Goal: Task Accomplishment & Management: Use online tool/utility

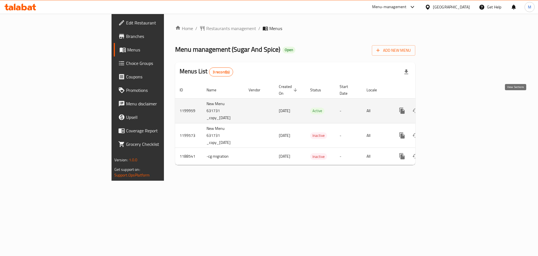
click at [445, 108] on icon "enhanced table" at bounding box center [442, 110] width 5 height 5
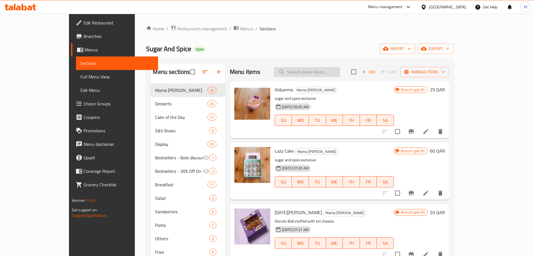
click at [318, 71] on input "search" at bounding box center [307, 72] width 66 height 10
paste input "Spinach Croffle"
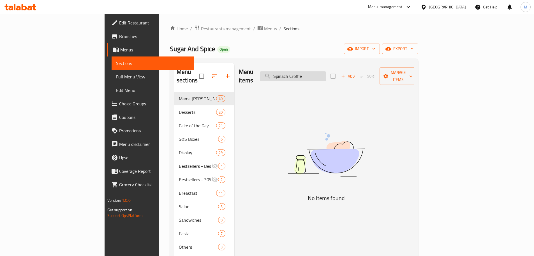
click at [317, 72] on input "Spinach Croffle" at bounding box center [293, 76] width 66 height 10
type input "Croffle"
drag, startPoint x: 335, startPoint y: 71, endPoint x: 268, endPoint y: 74, distance: 67.1
click at [268, 74] on div "Menu items Croffle Add Sort Manage items" at bounding box center [326, 76] width 175 height 27
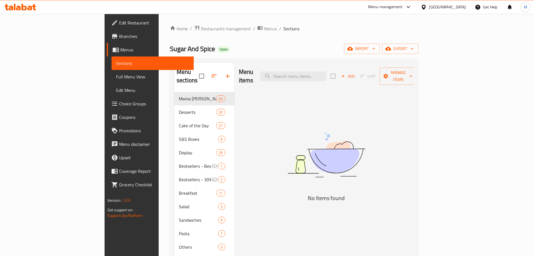
click at [277, 56] on div "Home / Restaurants management / Menus / Sections Sugar And Spice Open import ex…" at bounding box center [294, 196] width 248 height 343
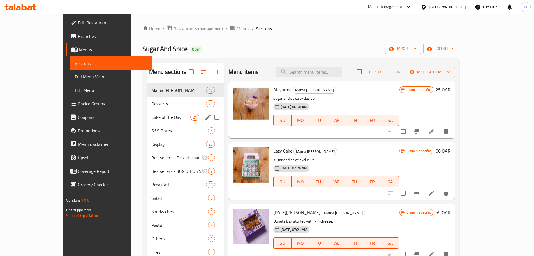
scroll to position [84, 0]
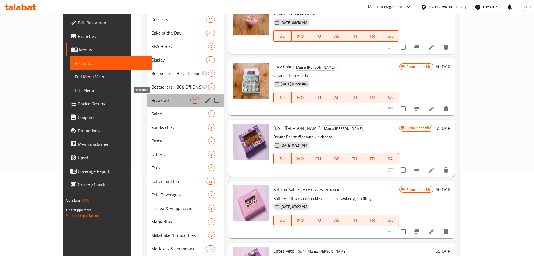
click at [151, 99] on span "Breakfast" at bounding box center [170, 100] width 39 height 7
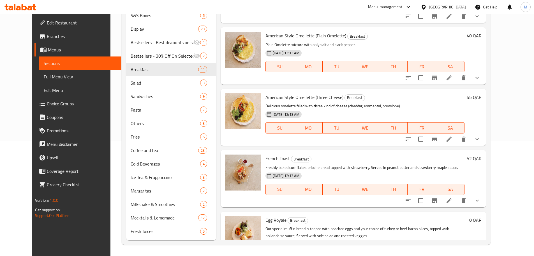
scroll to position [31, 0]
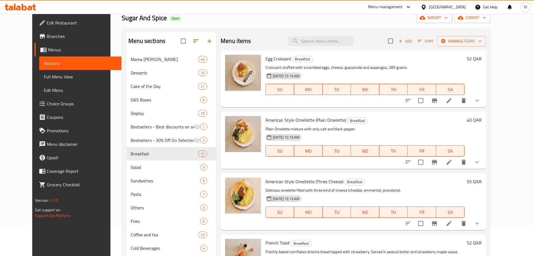
click at [242, 19] on div "Sugar And Spice Open import export" at bounding box center [306, 18] width 369 height 10
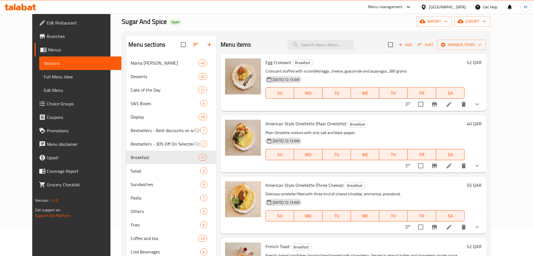
scroll to position [27, 0]
click at [481, 103] on icon "show more" at bounding box center [477, 104] width 7 height 7
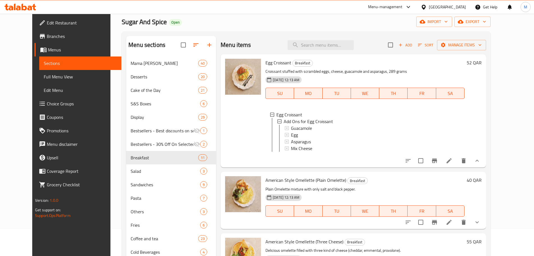
click at [481, 163] on icon "show more" at bounding box center [477, 160] width 7 height 7
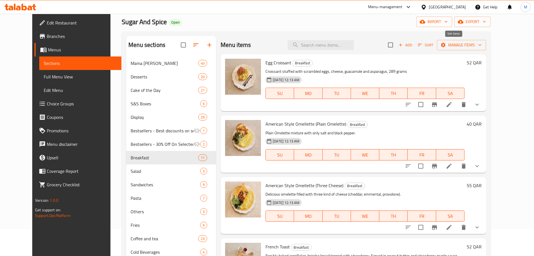
click at [434, 44] on span "Sort" at bounding box center [425, 45] width 15 height 6
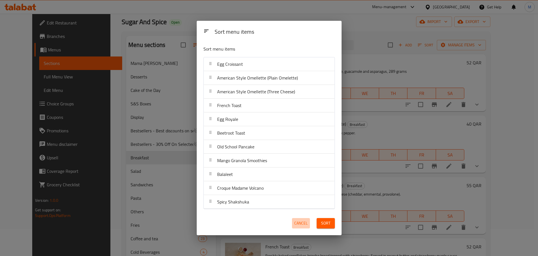
click at [302, 224] on span "Cancel" at bounding box center [300, 222] width 13 height 7
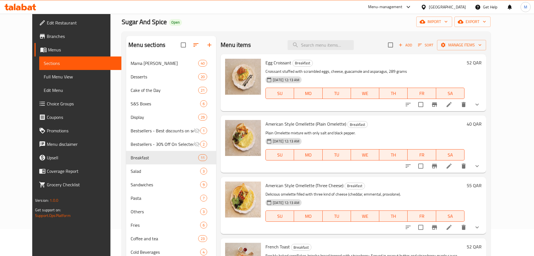
click at [287, 30] on div "Home / Restaurants management / Menus / Sections Sugar And Spice Open import ex…" at bounding box center [306, 165] width 369 height 334
click at [250, 21] on div "Sugar And Spice Open import export" at bounding box center [306, 22] width 369 height 10
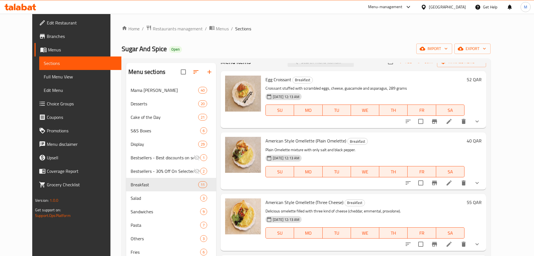
scroll to position [0, 0]
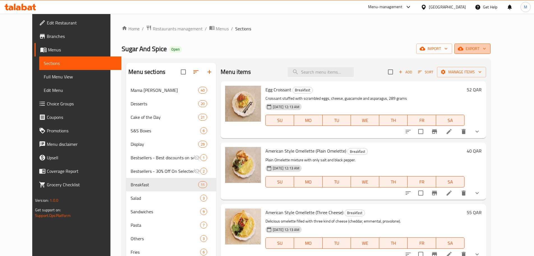
click at [491, 52] on button "export" at bounding box center [473, 48] width 36 height 10
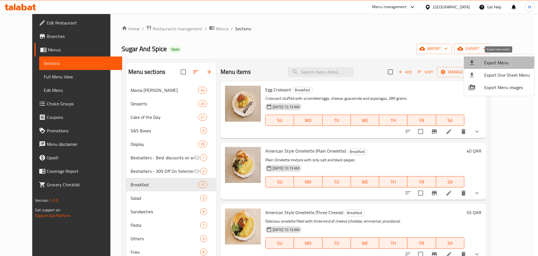
click at [497, 61] on span "Export Menu" at bounding box center [508, 62] width 46 height 7
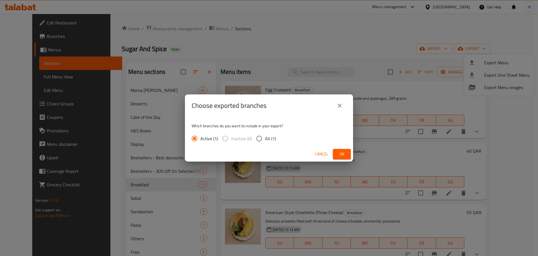
click at [269, 139] on span "All (1)" at bounding box center [270, 138] width 11 height 7
click at [265, 139] on input "All (1)" at bounding box center [260, 138] width 12 height 12
radio input "true"
click at [335, 149] on button "Ok" at bounding box center [342, 154] width 18 height 10
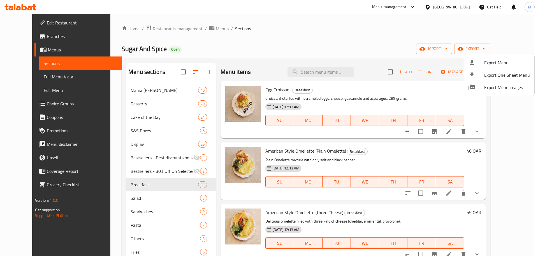
click at [421, 36] on div at bounding box center [269, 128] width 538 height 256
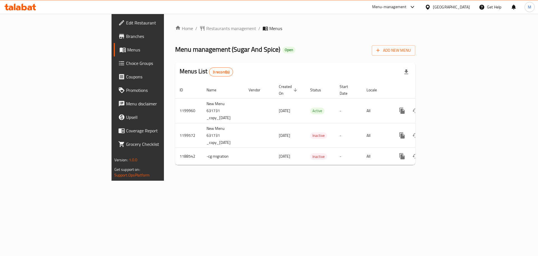
click at [325, 39] on div "Home / Restaurants management / Menus Menu management ( Sugar And Spice ) Open …" at bounding box center [295, 97] width 240 height 144
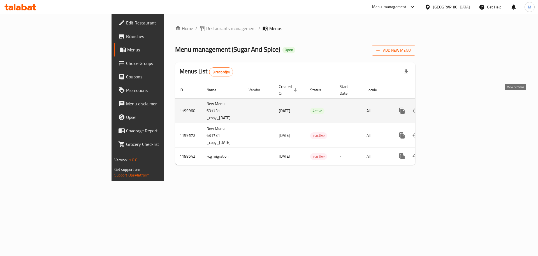
click at [445, 108] on icon "enhanced table" at bounding box center [442, 110] width 5 height 5
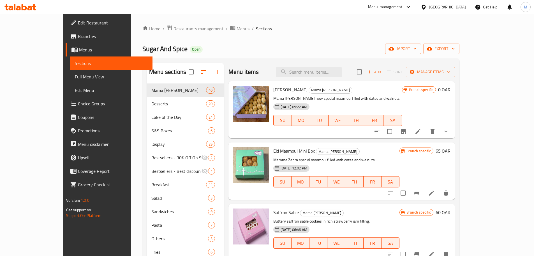
click at [277, 31] on ol "Home / Restaurants management / Menus / Sections" at bounding box center [300, 28] width 317 height 7
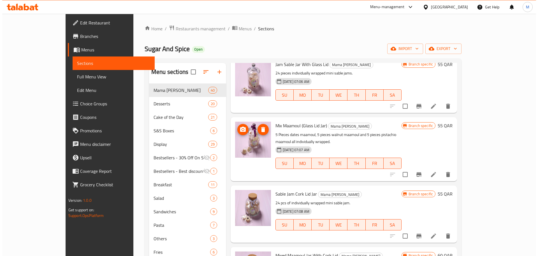
scroll to position [757, 0]
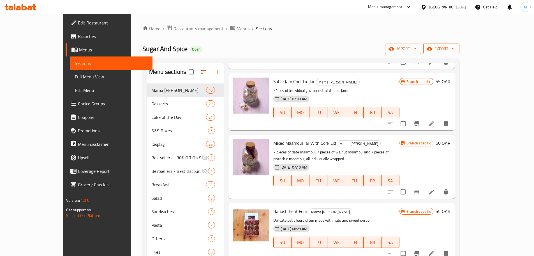
click at [455, 46] on span "export" at bounding box center [441, 48] width 27 height 7
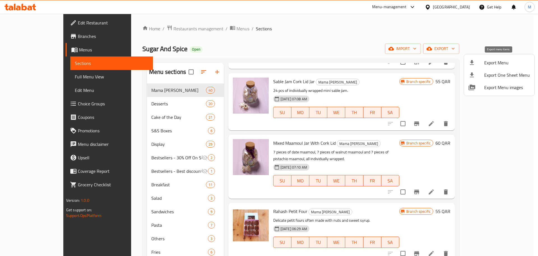
click at [497, 61] on span "Export Menu" at bounding box center [508, 62] width 46 height 7
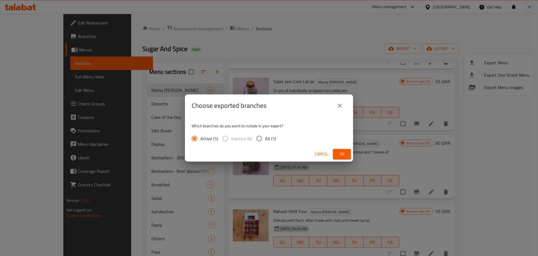
click at [270, 138] on span "All (1)" at bounding box center [270, 138] width 11 height 7
click at [265, 138] on input "All (1)" at bounding box center [260, 138] width 12 height 12
radio input "true"
click at [342, 153] on span "Ok" at bounding box center [342, 153] width 9 height 7
